Goal: Check status: Check status

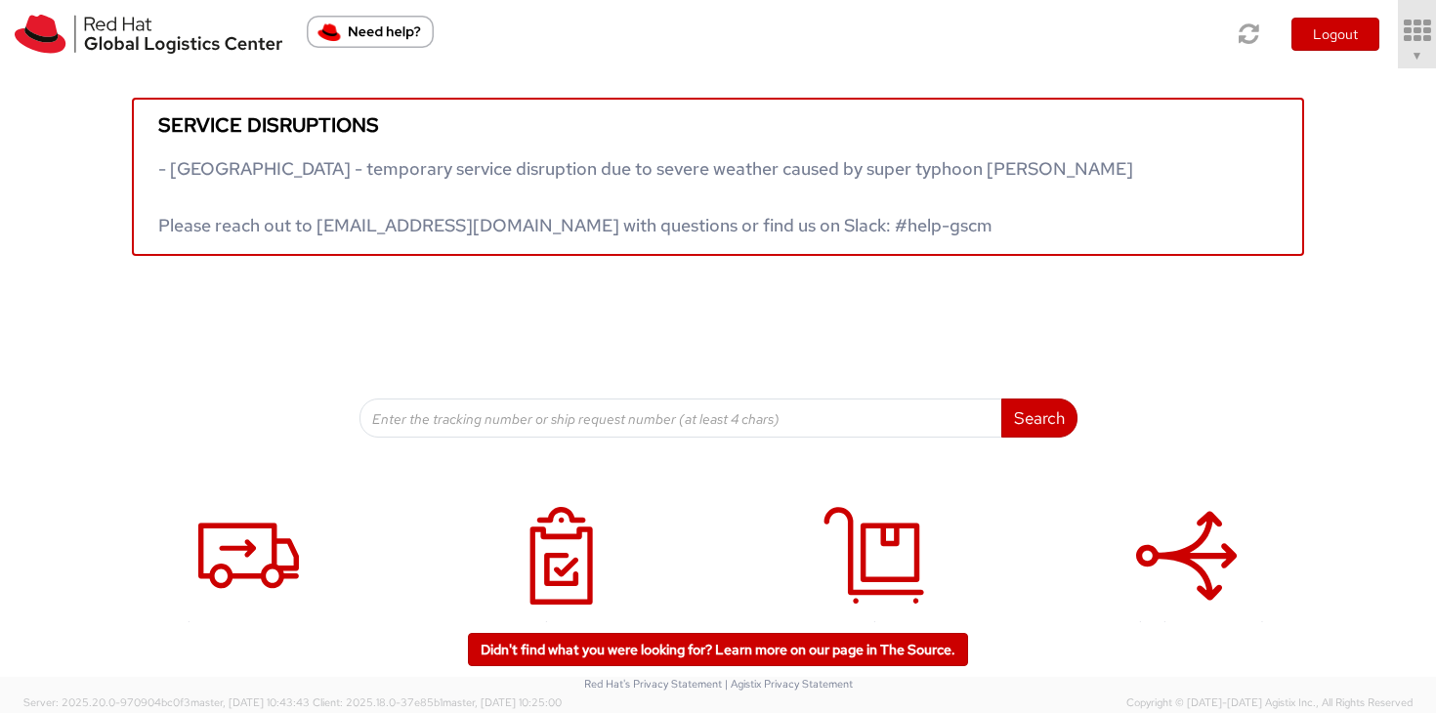
click at [1412, 63] on span "▼" at bounding box center [1418, 55] width 12 height 18
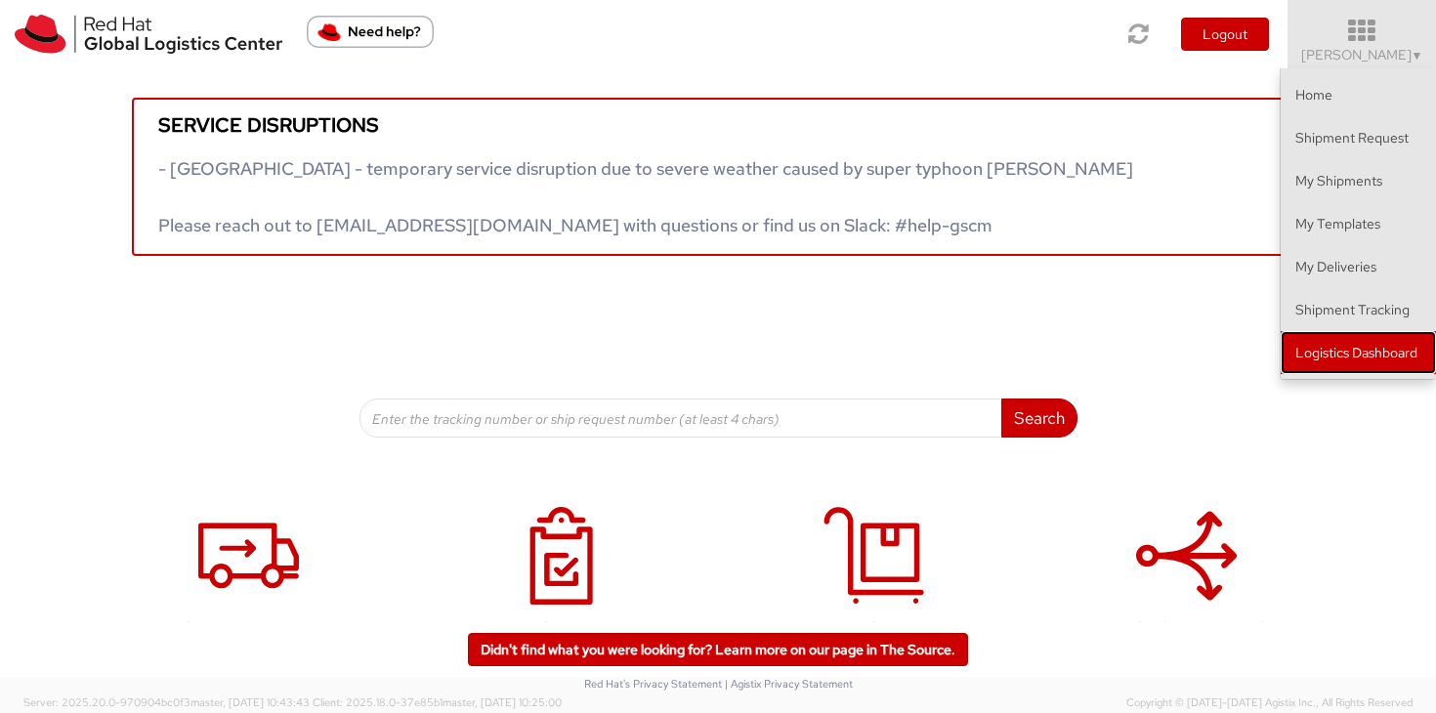
click at [1381, 360] on link "Logistics Dashboard" at bounding box center [1358, 352] width 155 height 43
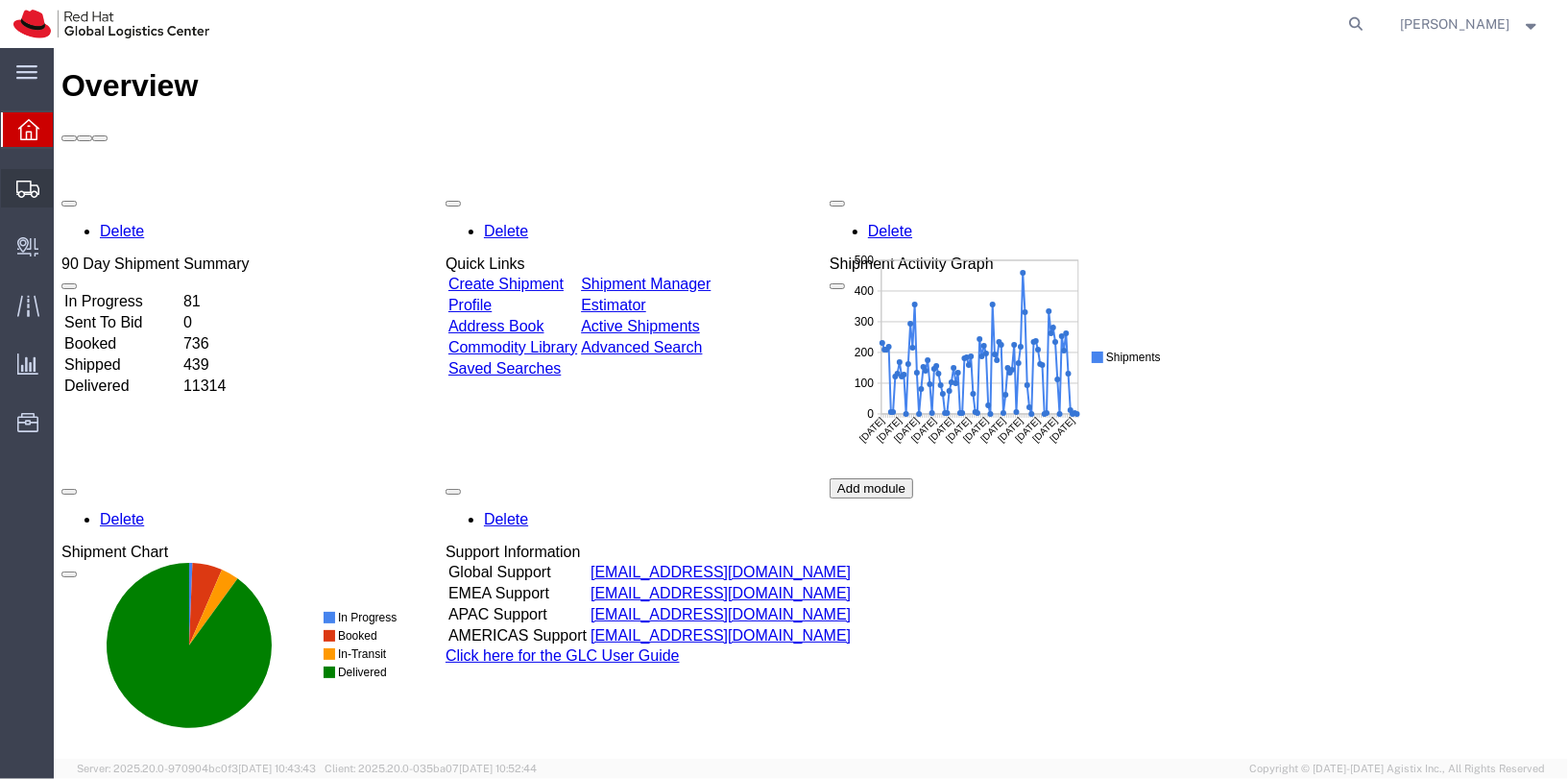
click at [25, 196] on icon at bounding box center [28, 190] width 23 height 18
click at [66, 190] on span "Shipments" at bounding box center [60, 188] width 14 height 38
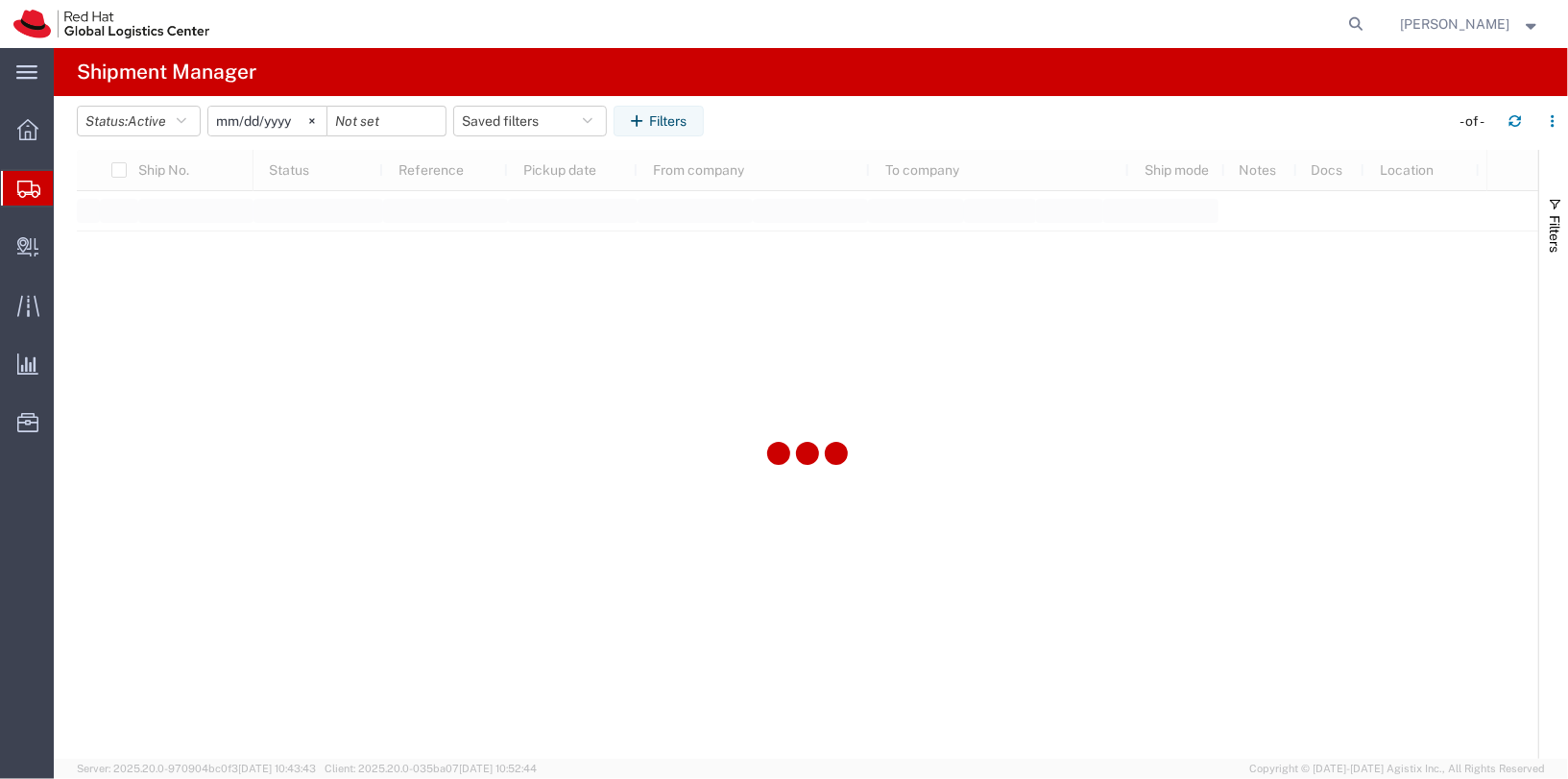
type input "2025-05-11"
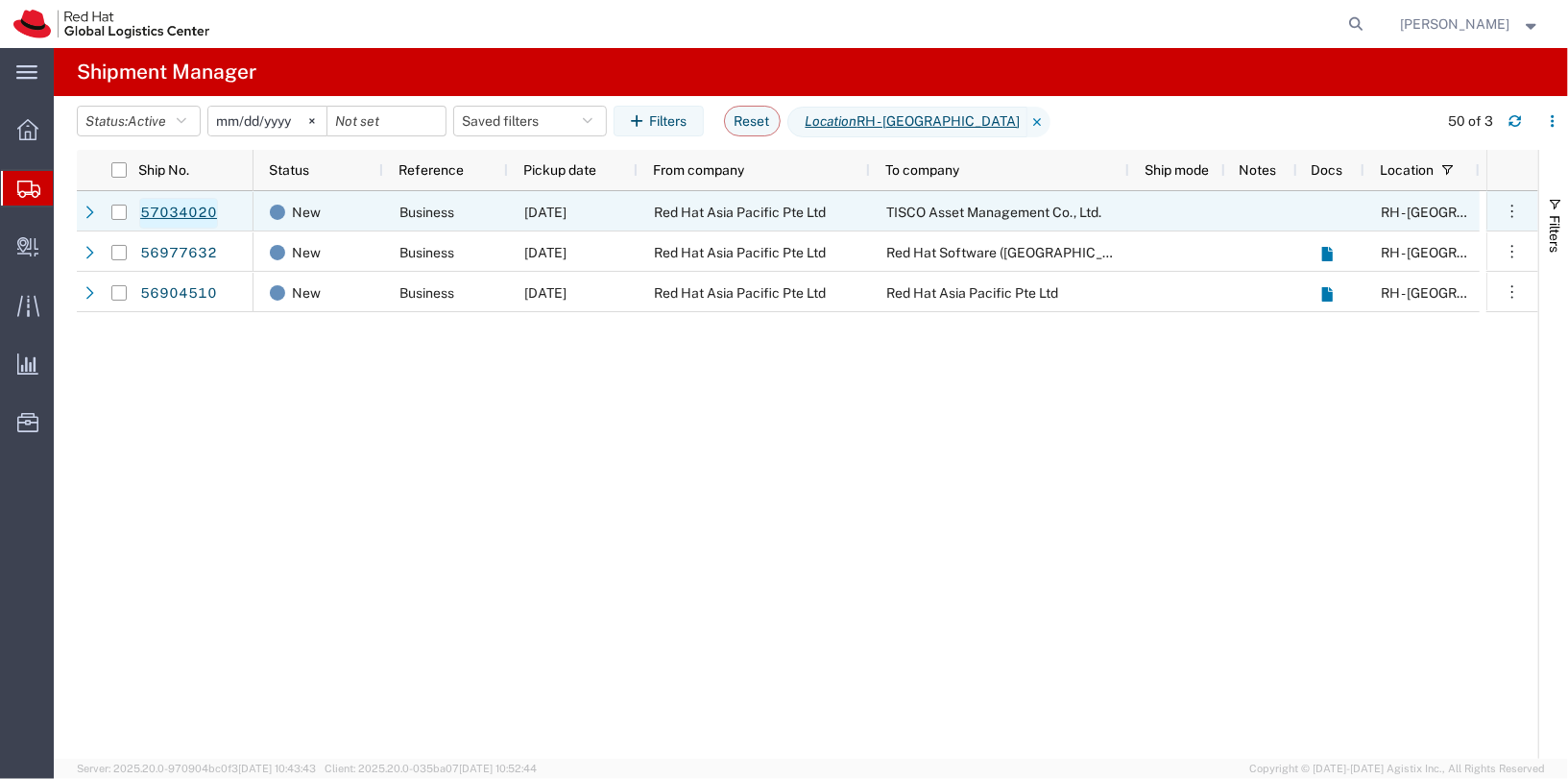
click at [197, 211] on link "57034020" at bounding box center [179, 212] width 79 height 30
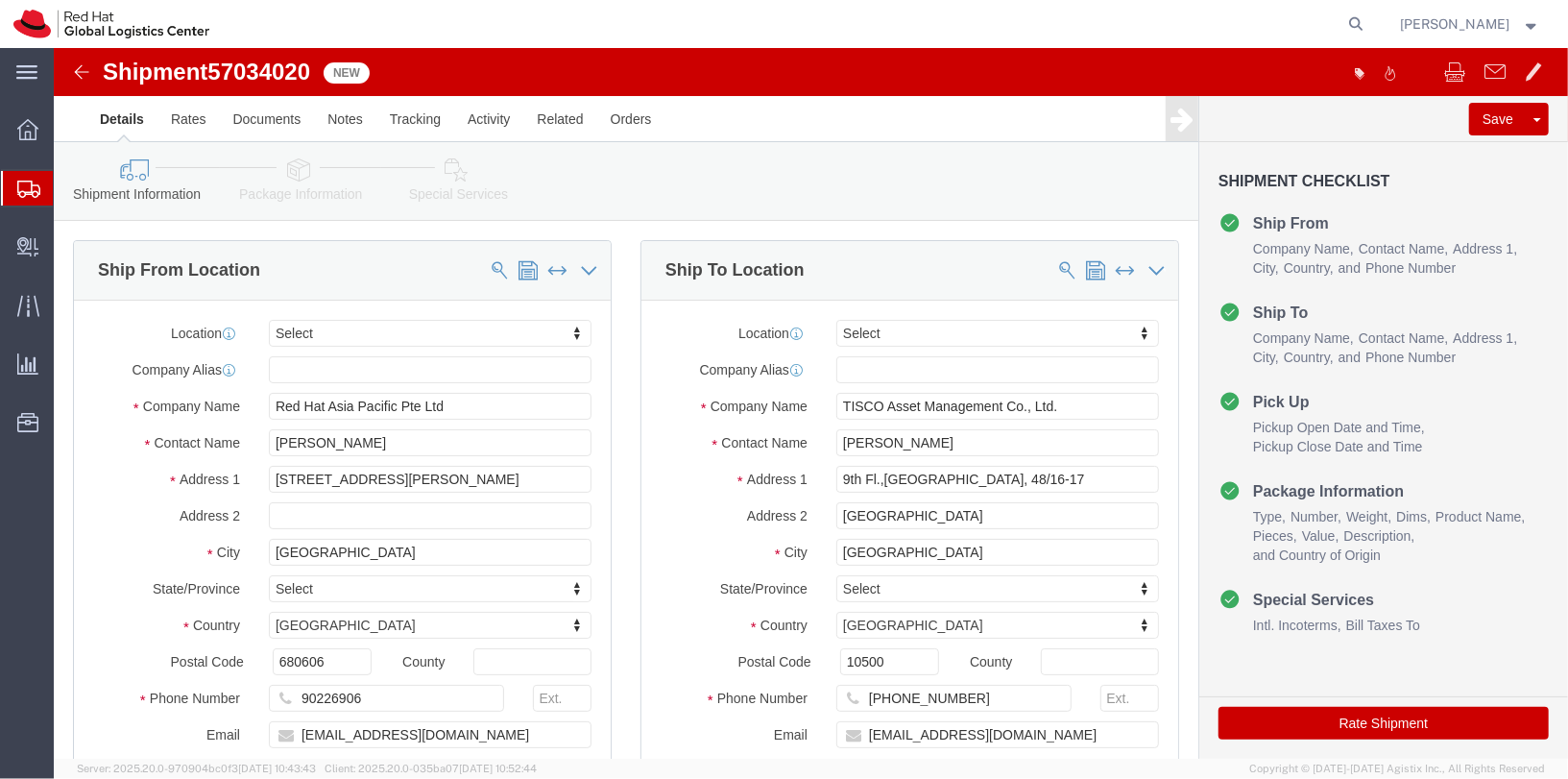
select select
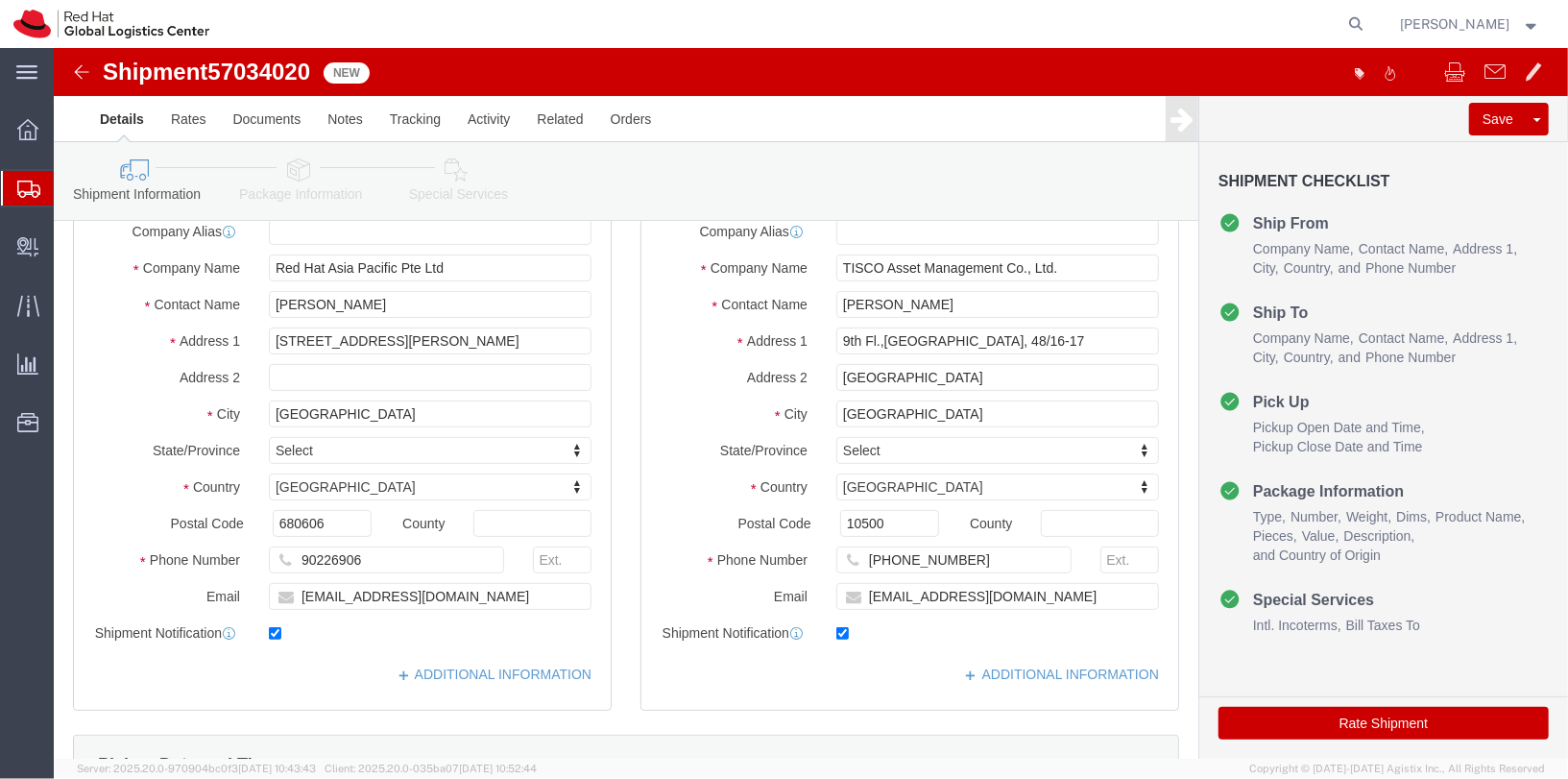
scroll to position [146, 0]
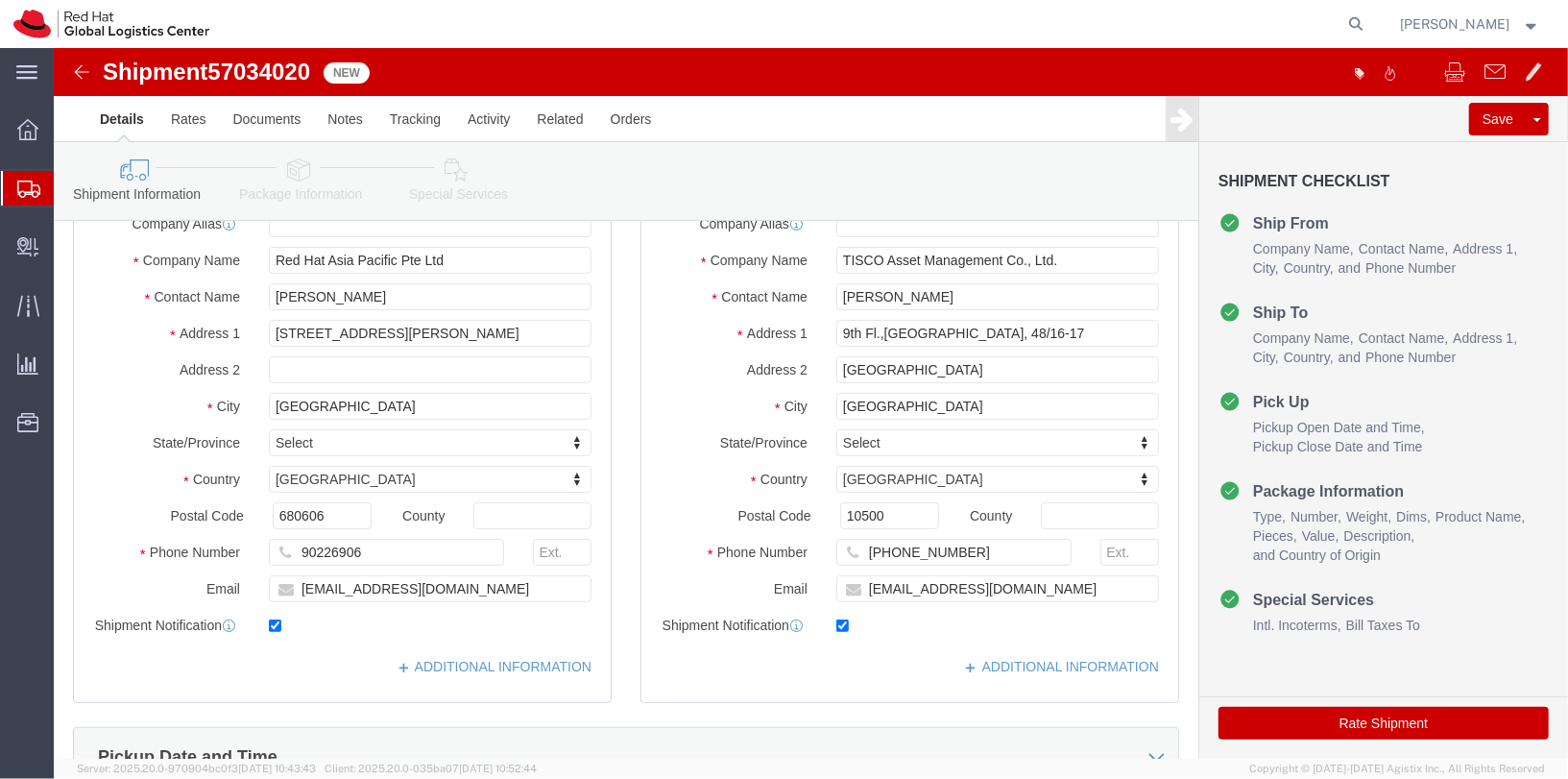
click img
